Goal: Find specific page/section: Find specific page/section

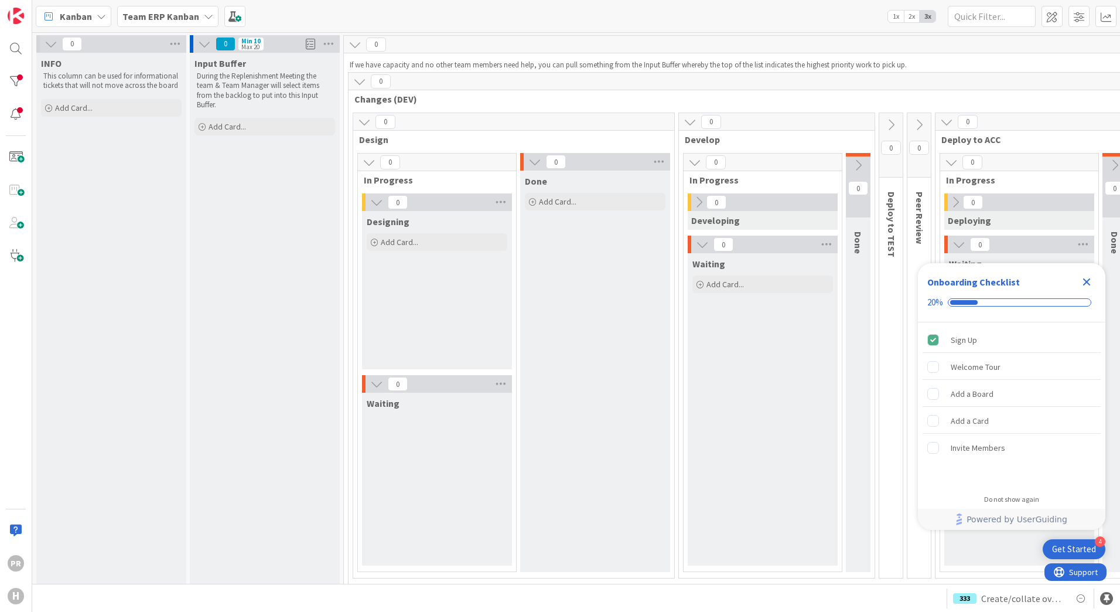
click at [186, 19] on b "Team ERP Kanban" at bounding box center [160, 17] width 77 height 12
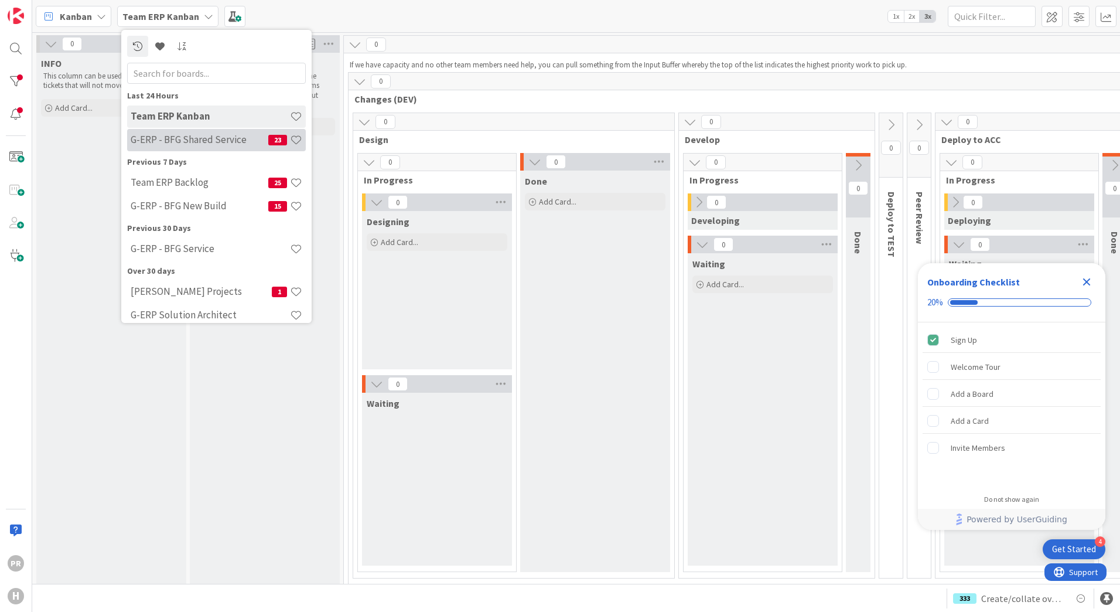
click at [203, 144] on h4 "G-ERP - BFG Shared Service" at bounding box center [200, 140] width 138 height 12
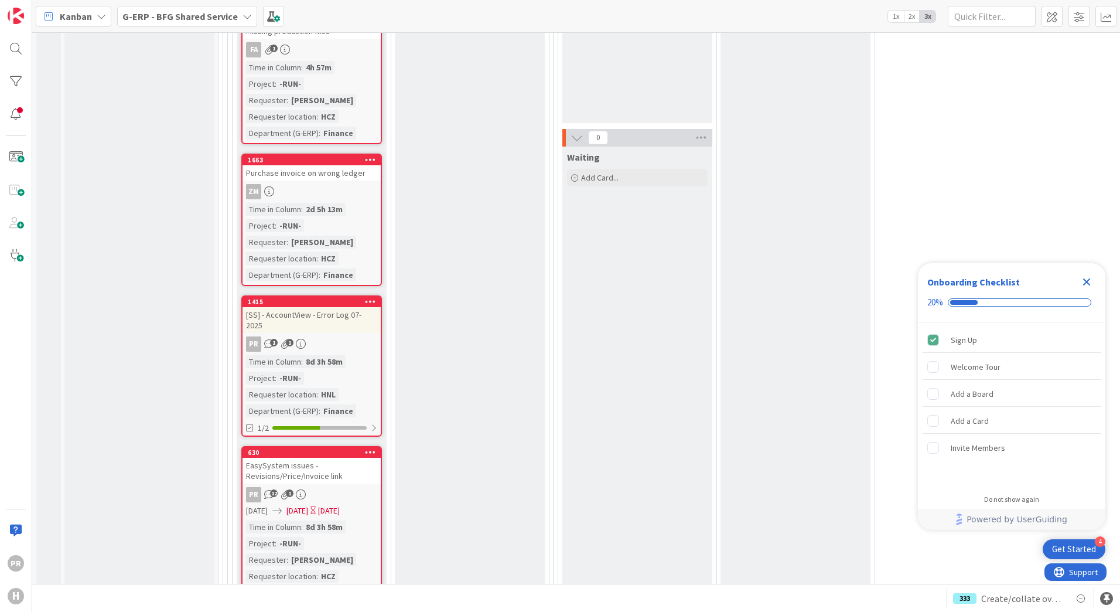
scroll to position [3399, 0]
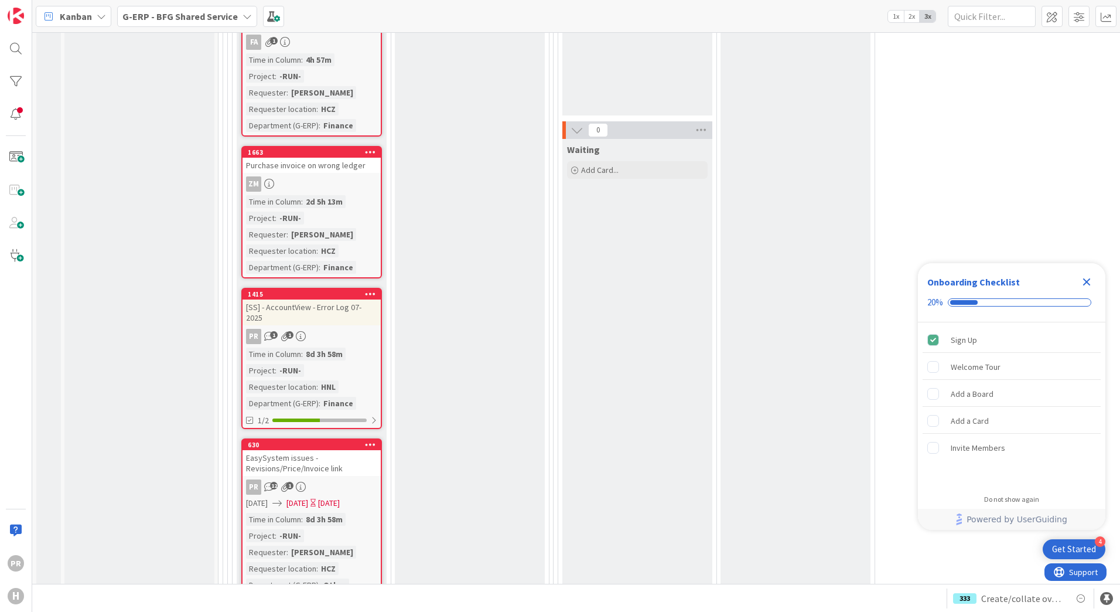
click at [340, 299] on div "[SS] - AccountView - Error Log 07-2025" at bounding box center [312, 312] width 138 height 26
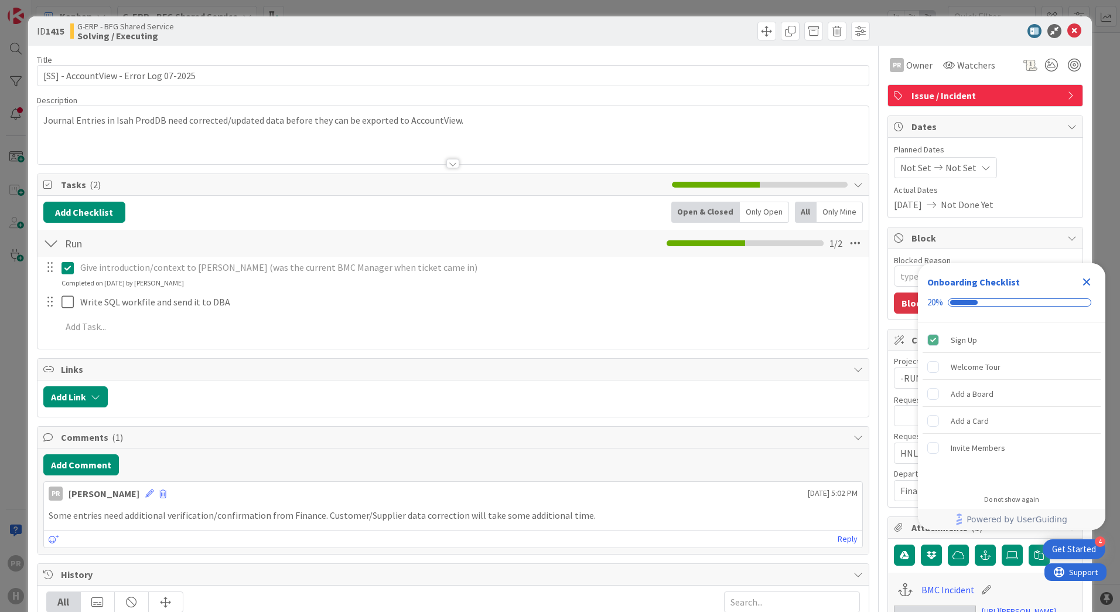
type textarea "x"
click at [438, 156] on div at bounding box center [453, 149] width 831 height 30
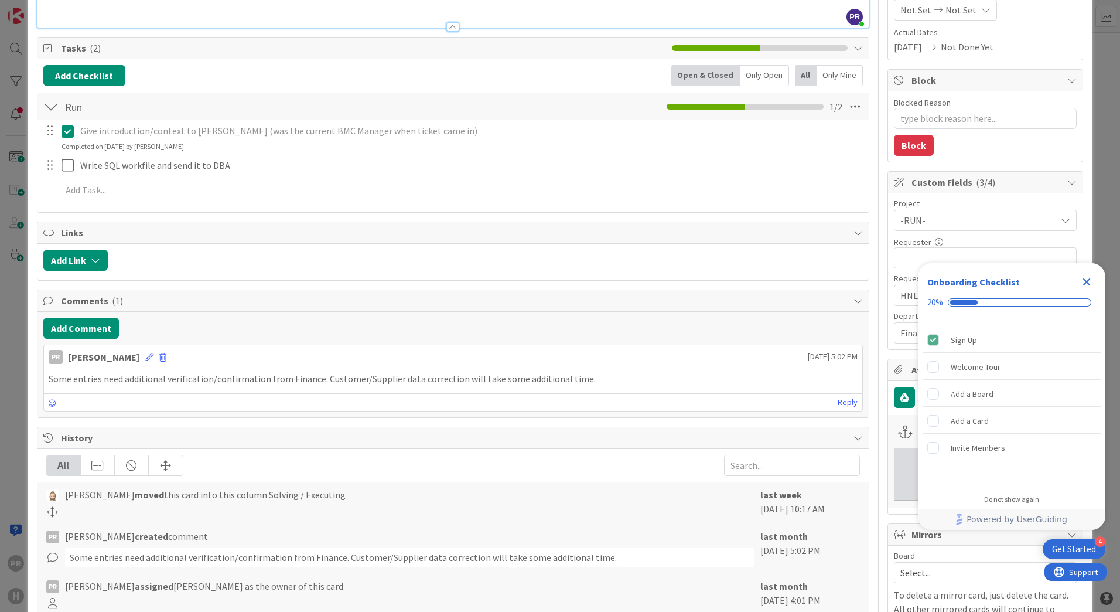
scroll to position [176, 0]
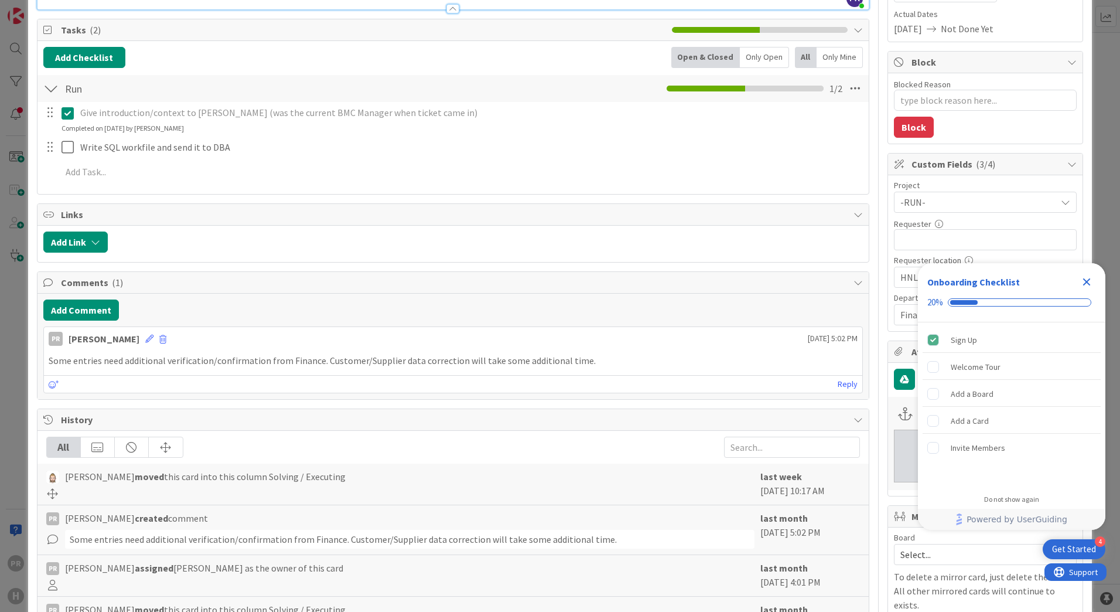
drag, startPoint x: 1086, startPoint y: 281, endPoint x: 1075, endPoint y: 288, distance: 13.2
click at [1086, 281] on icon "Close Checklist" at bounding box center [1087, 282] width 8 height 8
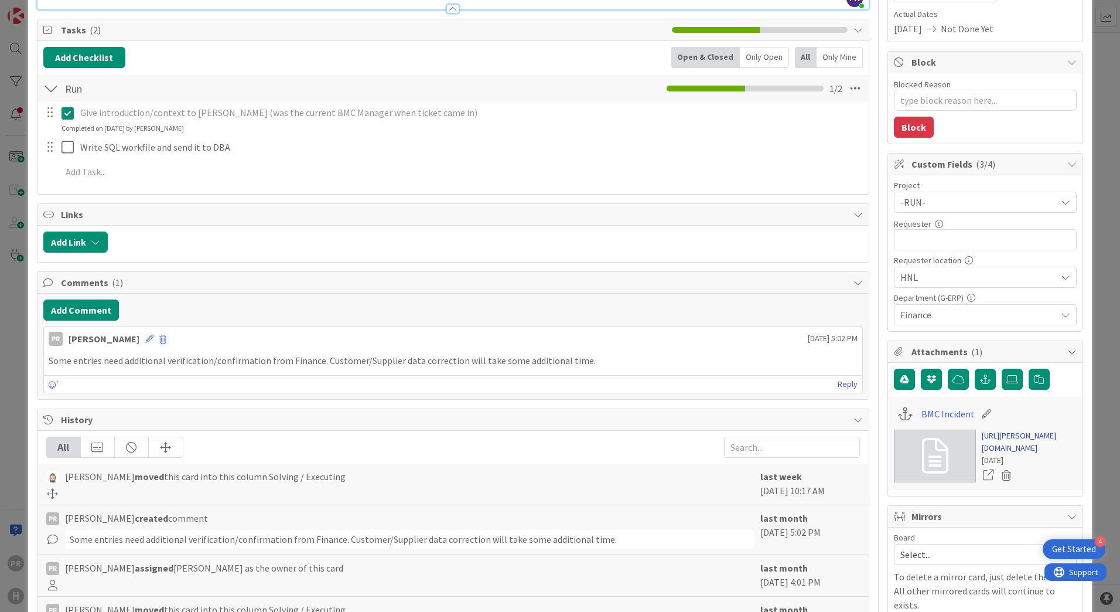
scroll to position [0, 0]
click at [987, 454] on link "[URL][PERSON_NAME][DOMAIN_NAME]" at bounding box center [1029, 442] width 95 height 25
